Goal: Find specific page/section: Find specific page/section

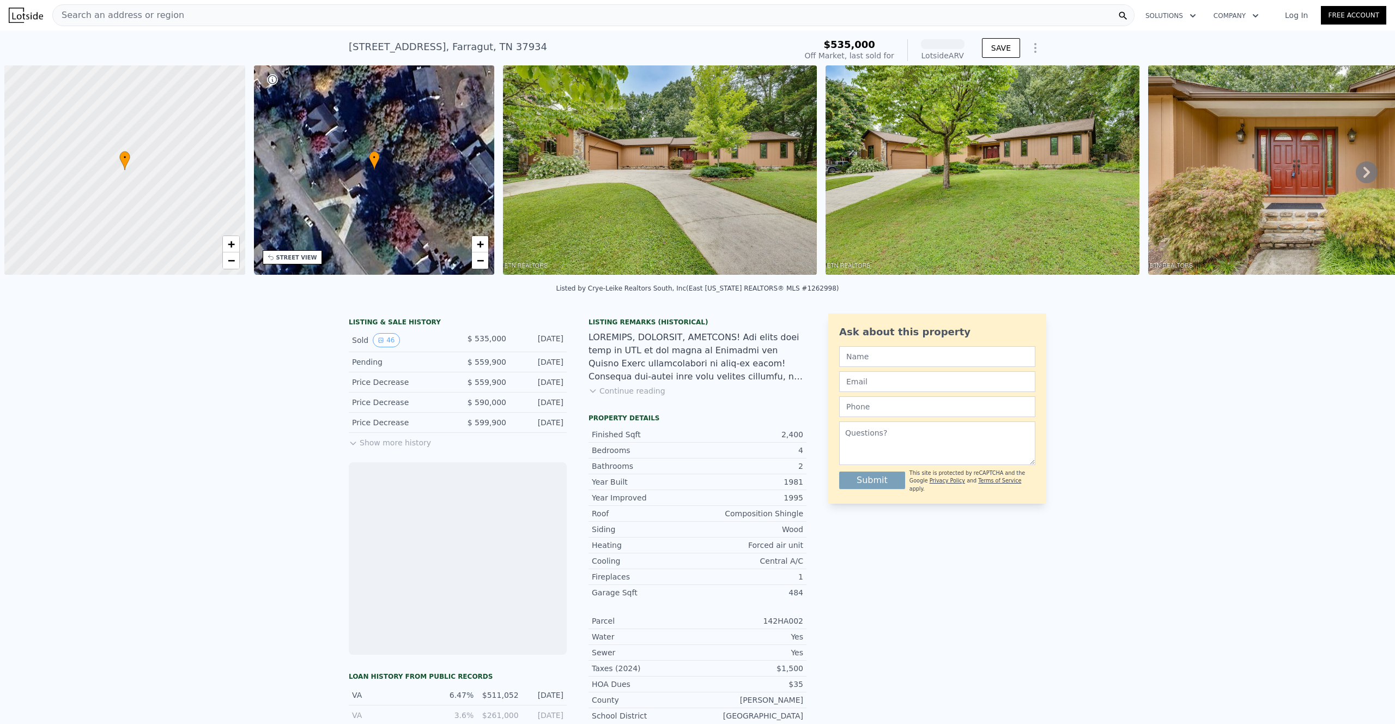
scroll to position [0, 4]
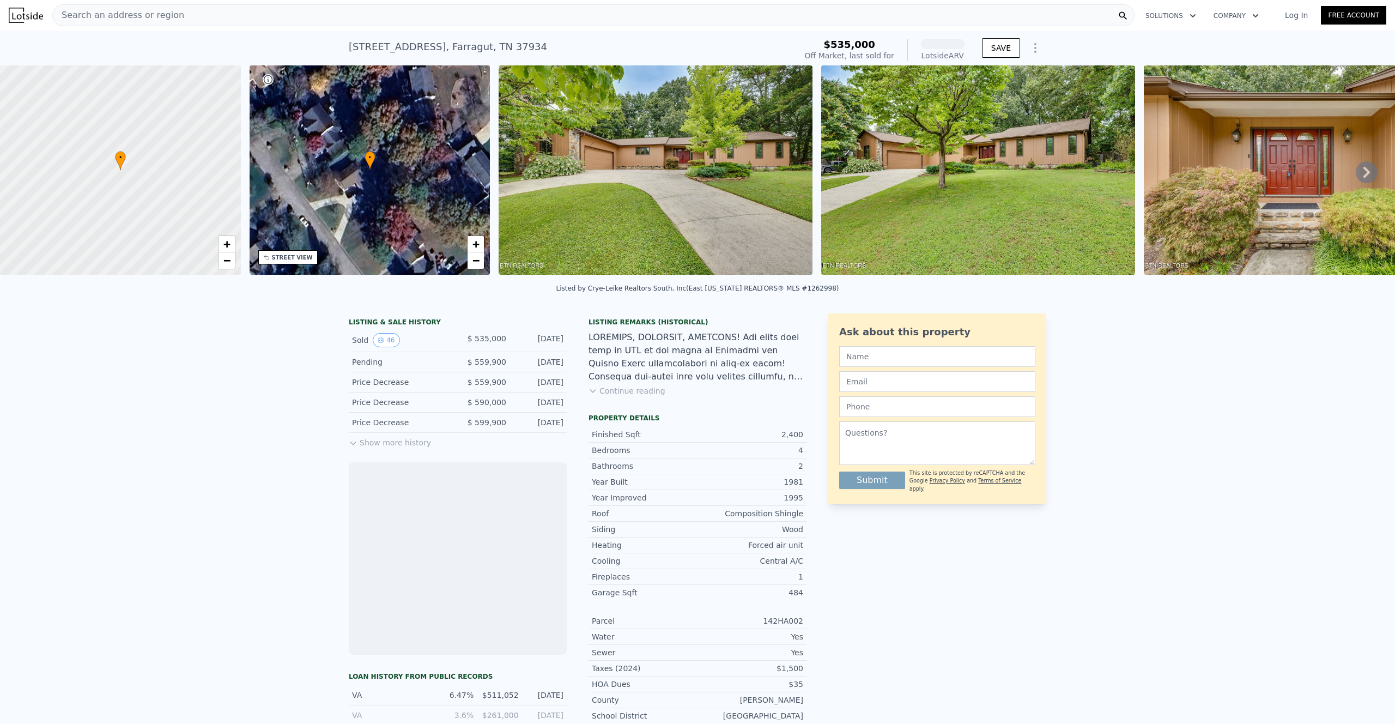
click at [22, 8] on img at bounding box center [26, 15] width 34 height 15
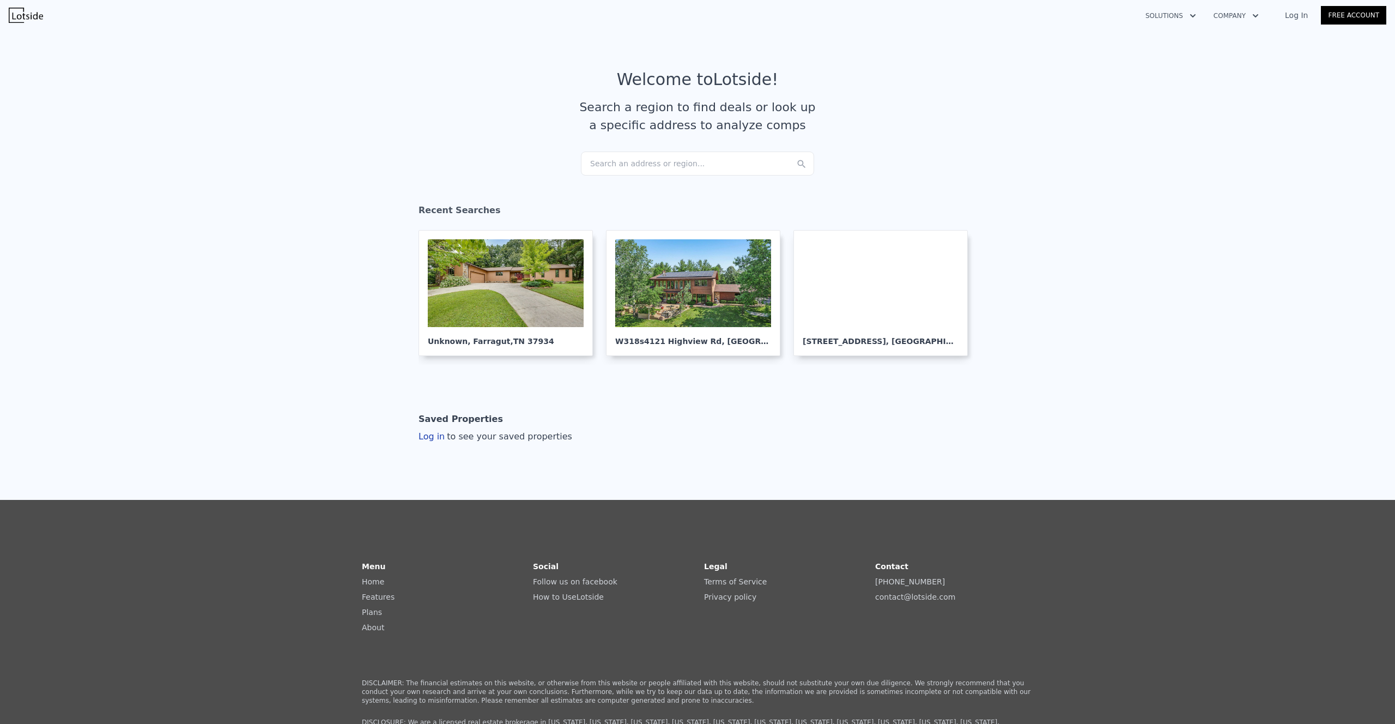
click at [1195, 154] on section "Welcome to Lotside ! Search a region to find deals or look up a specific addres…" at bounding box center [697, 110] width 1395 height 169
click at [1291, 77] on section "Welcome to Lotside ! Search a region to find deals or look up a specific addres…" at bounding box center [697, 110] width 1395 height 169
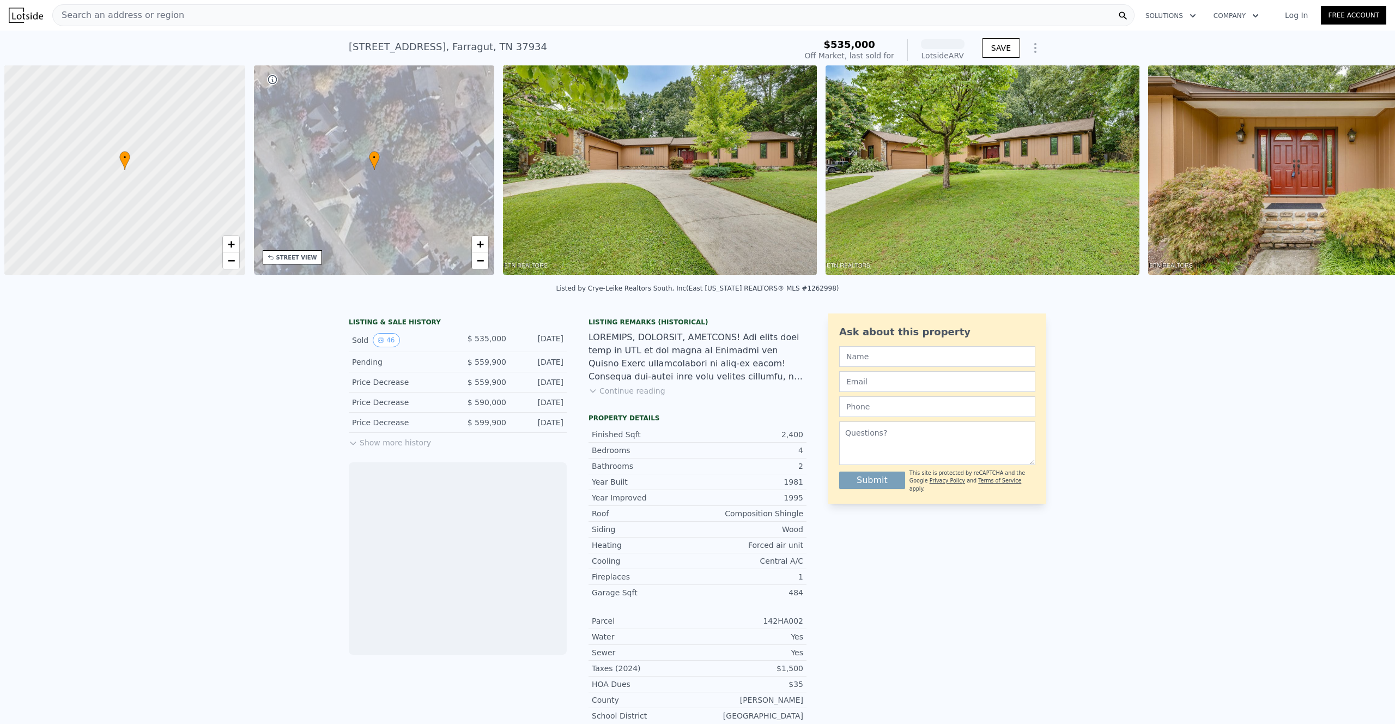
scroll to position [0, 4]
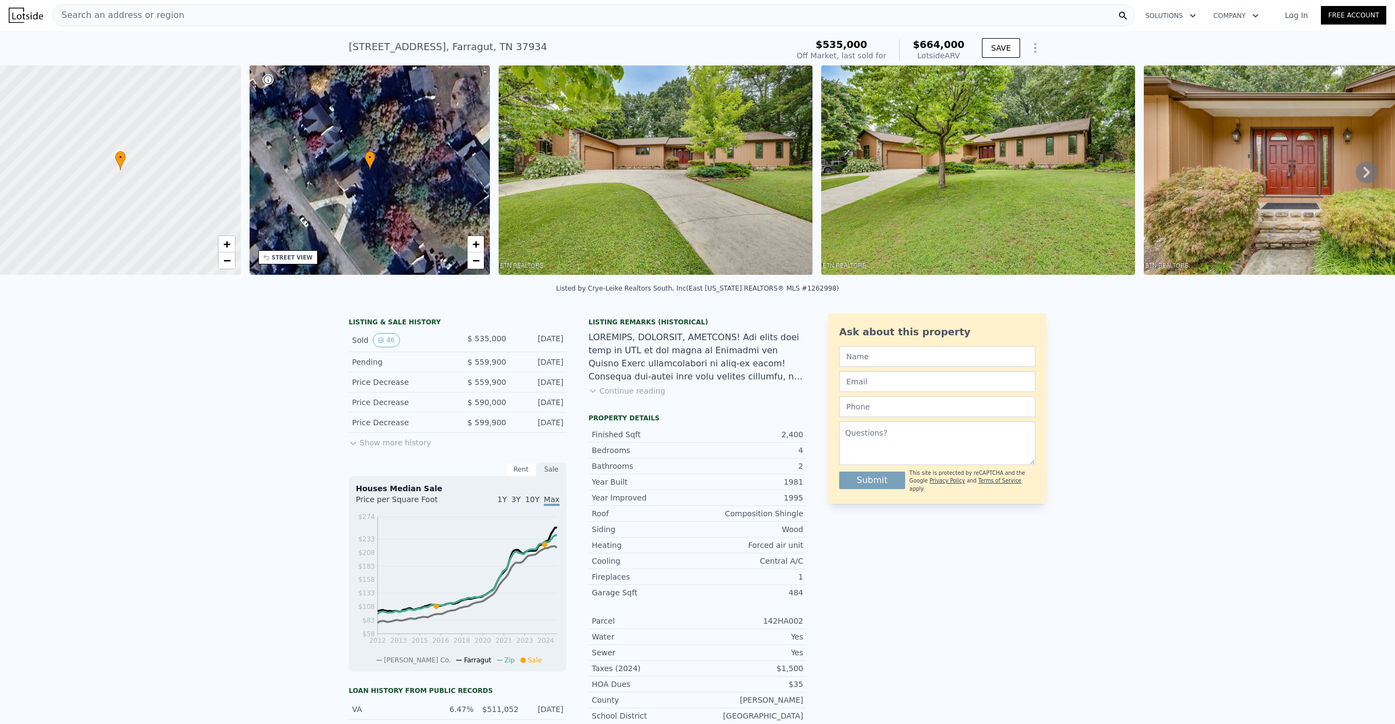
click at [23, 18] on img at bounding box center [26, 15] width 34 height 15
